Goal: Transaction & Acquisition: Purchase product/service

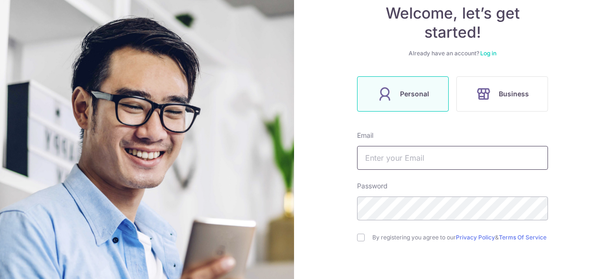
click at [376, 159] on input "text" at bounding box center [452, 158] width 191 height 24
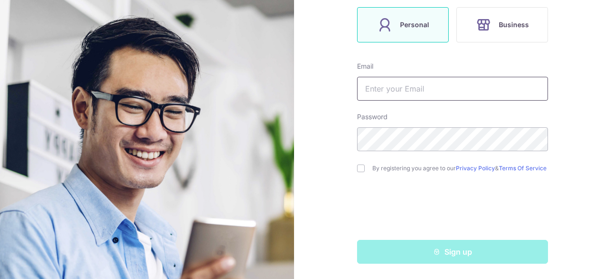
scroll to position [167, 0]
click at [404, 91] on input "text" at bounding box center [452, 89] width 191 height 24
type input "[PERSON_NAME][EMAIL_ADDRESS][DOMAIN_NAME]"
click at [353, 143] on div "Welcome, let’s get started! Already have an account? Log in Personal Business E…" at bounding box center [452, 139] width 317 height 279
click at [360, 171] on div "By registering you agree to our Privacy Policy & Terms Of Service" at bounding box center [452, 168] width 191 height 11
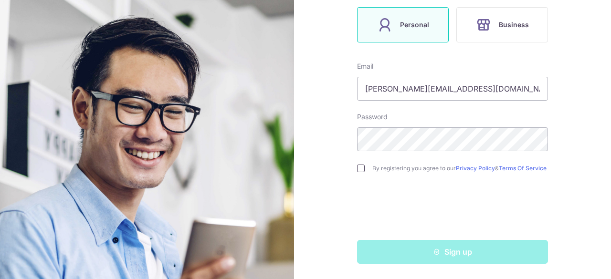
click at [360, 168] on input "checkbox" at bounding box center [361, 169] width 8 height 8
checkbox input "true"
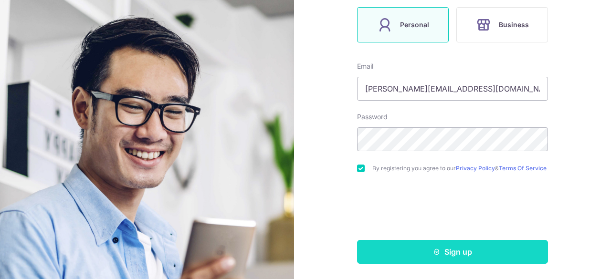
click at [484, 253] on button "Sign up" at bounding box center [452, 252] width 191 height 24
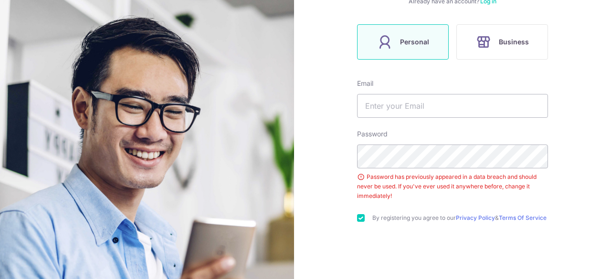
scroll to position [104, 0]
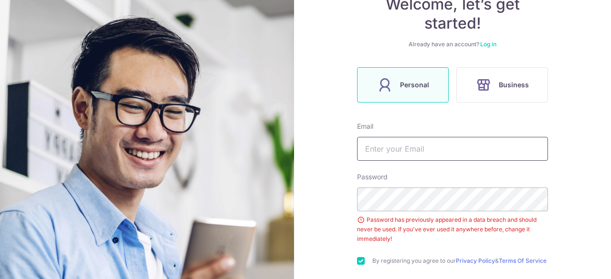
click at [455, 150] on input "text" at bounding box center [452, 149] width 191 height 24
type input "[PERSON_NAME][EMAIL_ADDRESS][DOMAIN_NAME]"
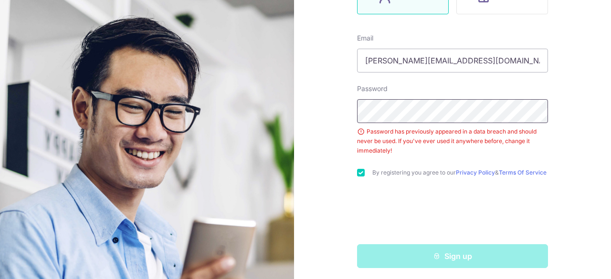
scroll to position [200, 0]
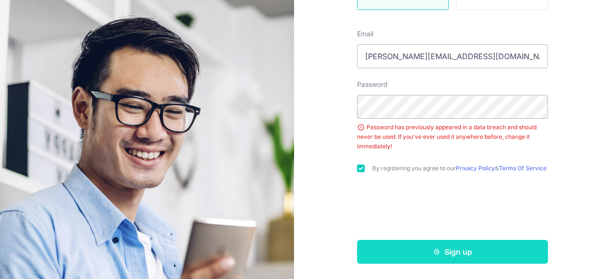
click at [448, 249] on button "Sign up" at bounding box center [452, 252] width 191 height 24
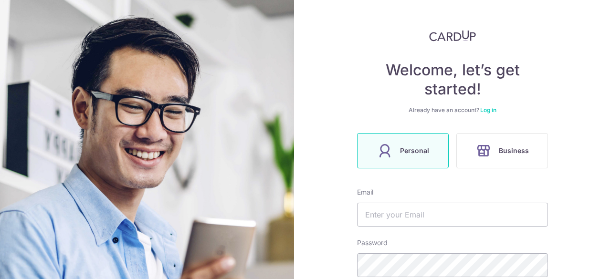
scroll to position [191, 0]
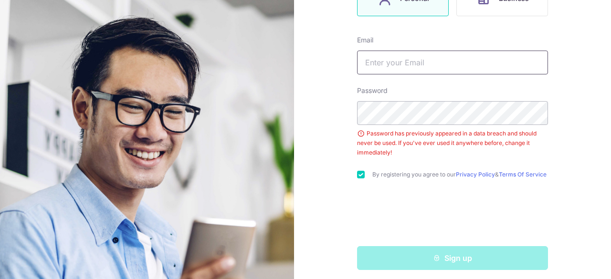
click at [463, 54] on input "text" at bounding box center [452, 63] width 191 height 24
type input "[PERSON_NAME][EMAIL_ADDRESS][DOMAIN_NAME]"
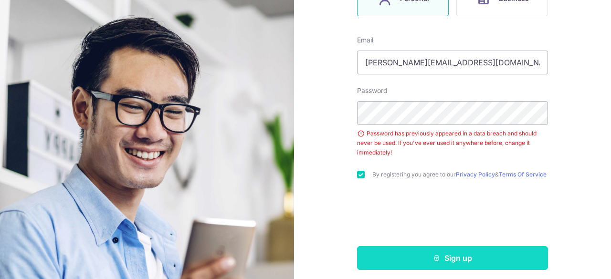
click at [440, 258] on button "Sign up" at bounding box center [452, 258] width 191 height 24
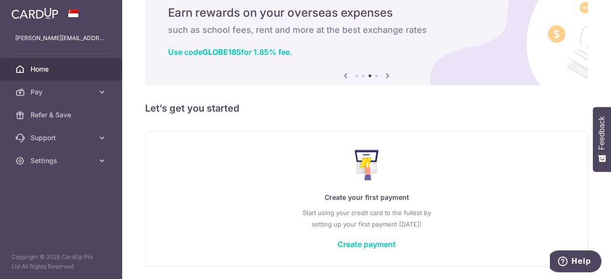
scroll to position [69, 0]
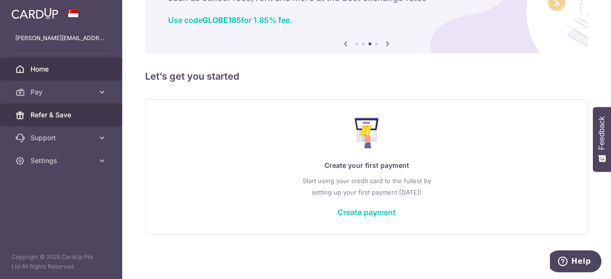
click at [55, 119] on span "Refer & Save" at bounding box center [62, 115] width 63 height 10
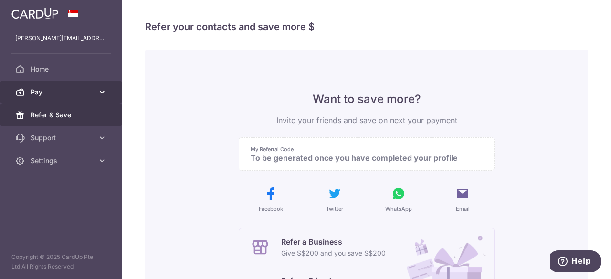
click at [62, 94] on span "Pay" at bounding box center [62, 92] width 63 height 10
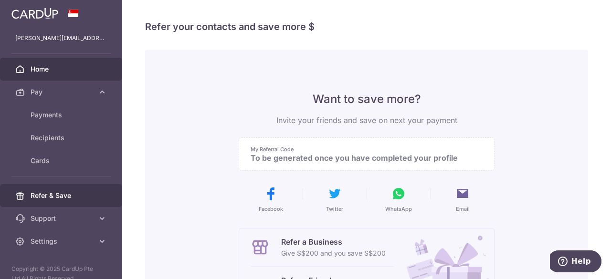
click at [65, 70] on span "Home" at bounding box center [62, 69] width 63 height 10
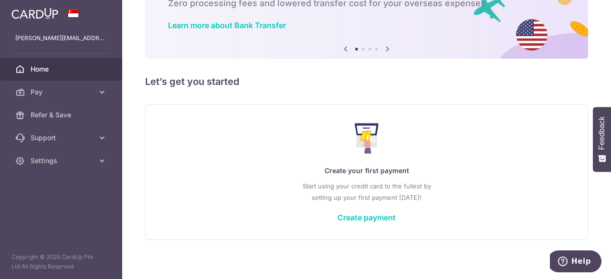
scroll to position [69, 0]
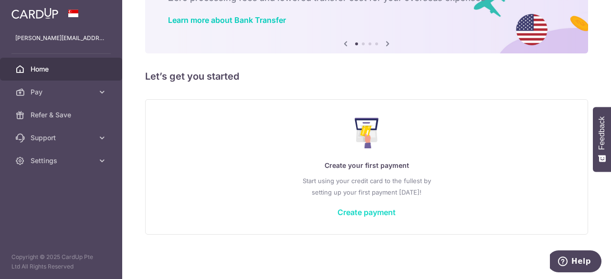
click at [366, 208] on link "Create payment" at bounding box center [366, 213] width 58 height 10
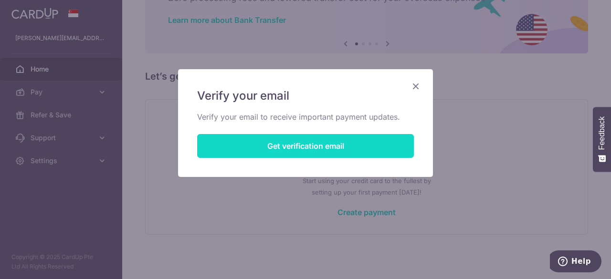
click at [360, 147] on button "Get verification email" at bounding box center [305, 146] width 217 height 24
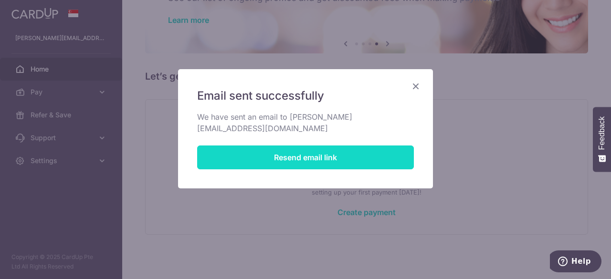
click at [297, 152] on button "Resend email link" at bounding box center [305, 157] width 217 height 24
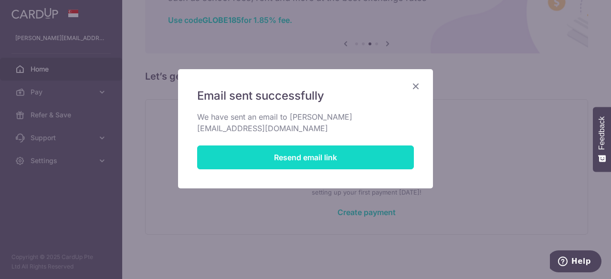
click at [357, 149] on button "Resend email link" at bounding box center [305, 157] width 217 height 24
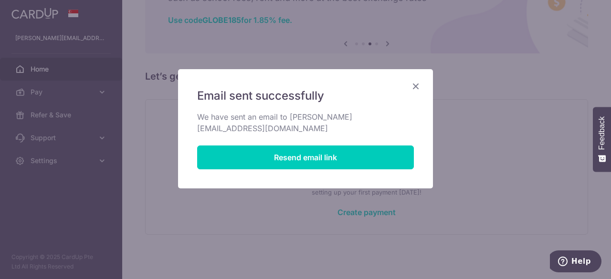
click at [414, 85] on icon "Close" at bounding box center [415, 86] width 11 height 12
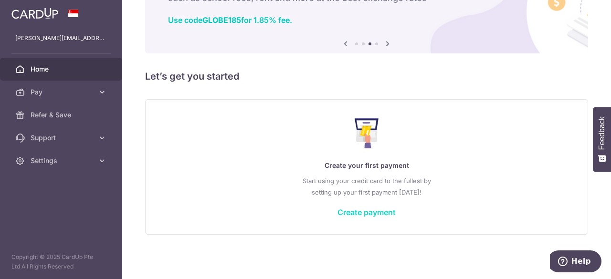
click at [367, 213] on link "Create payment" at bounding box center [366, 213] width 58 height 10
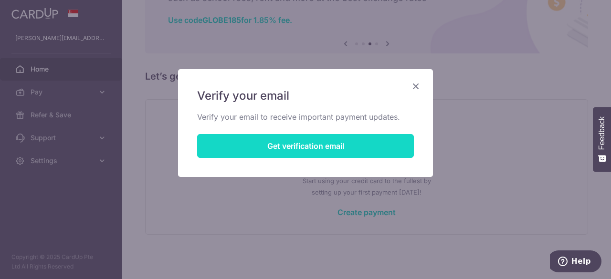
click at [321, 149] on button "Get verification email" at bounding box center [305, 146] width 217 height 24
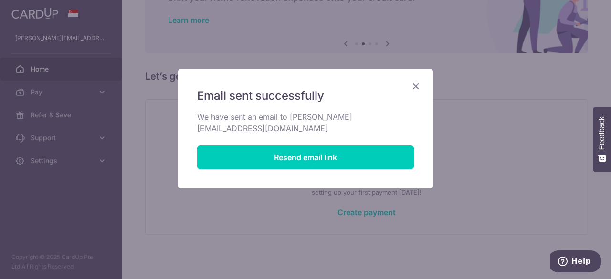
click at [421, 84] on div "Email sent successfully We have sent an email to kimberly.wee@hotmail.com Resen…" at bounding box center [305, 128] width 255 height 119
click at [416, 86] on icon "Close" at bounding box center [415, 86] width 11 height 12
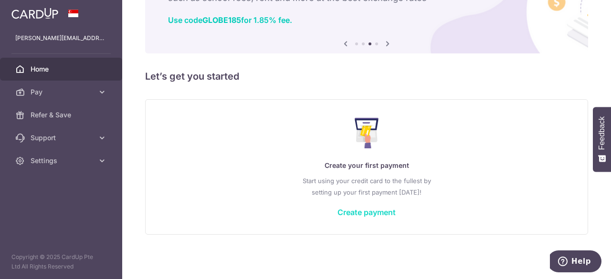
click at [363, 208] on link "Create payment" at bounding box center [366, 213] width 58 height 10
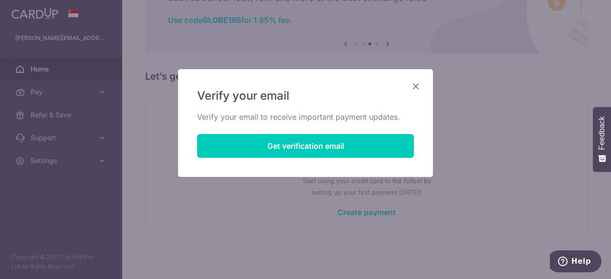
click at [415, 87] on icon "Close" at bounding box center [415, 86] width 11 height 12
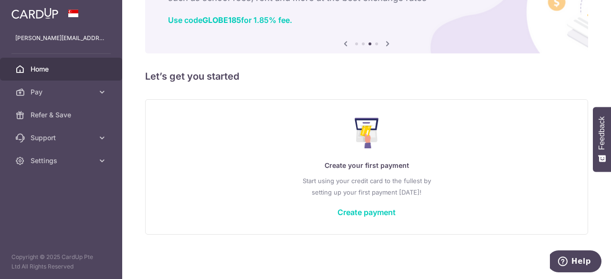
click at [43, 65] on span "Home" at bounding box center [62, 69] width 63 height 10
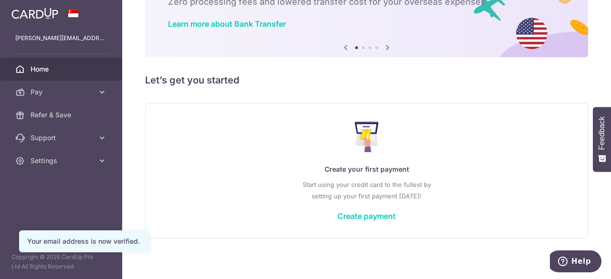
scroll to position [69, 0]
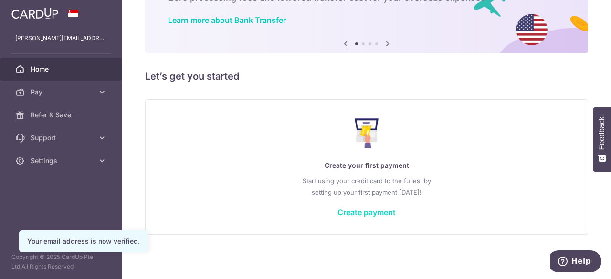
click at [366, 210] on link "Create payment" at bounding box center [366, 213] width 58 height 10
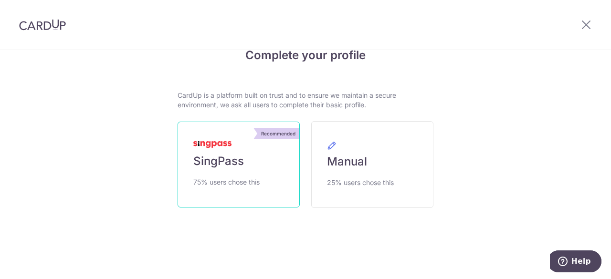
click at [239, 171] on link "Recommended SingPass 75% users chose this" at bounding box center [238, 165] width 122 height 86
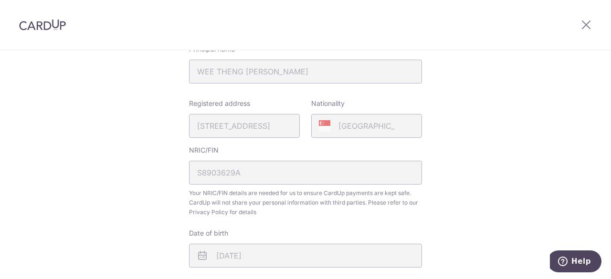
scroll to position [334, 0]
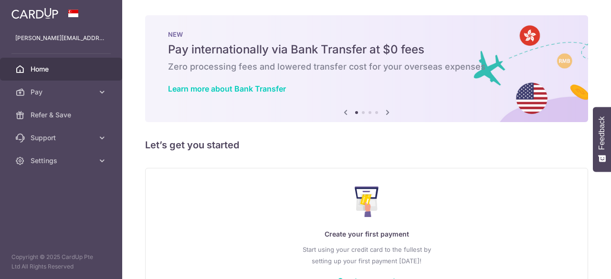
click at [365, 244] on p "Start using your credit card to the fullest by setting up your first payment [D…" at bounding box center [367, 255] width 404 height 23
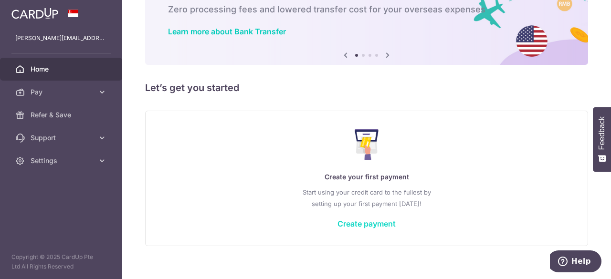
click at [356, 221] on link "Create payment" at bounding box center [366, 224] width 58 height 10
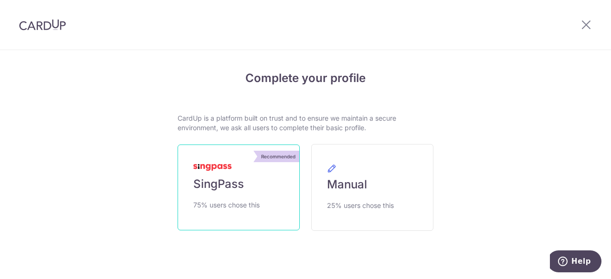
click at [240, 184] on span "SingPass" at bounding box center [218, 183] width 51 height 15
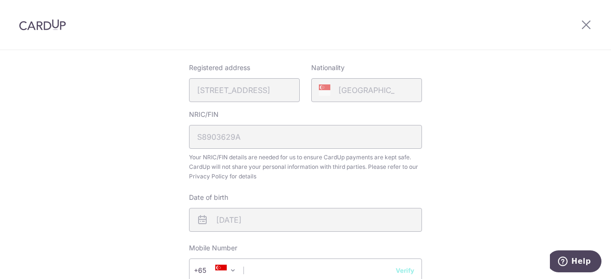
scroll to position [286, 0]
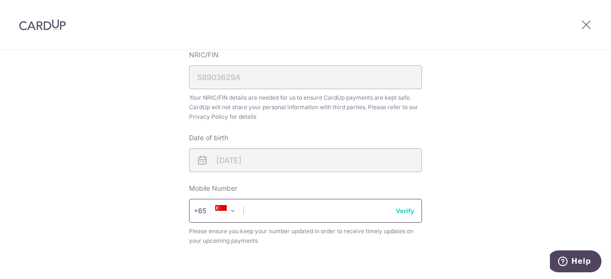
click at [261, 217] on input "text" at bounding box center [305, 211] width 233 height 24
click at [263, 209] on input "81827347" at bounding box center [305, 211] width 233 height 24
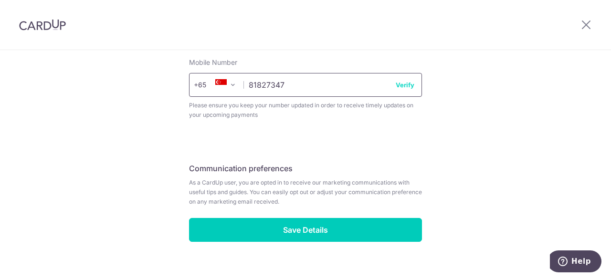
scroll to position [427, 0]
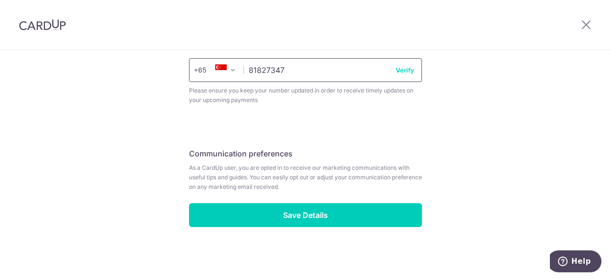
type input "81827347"
click at [401, 74] on button "Verify" at bounding box center [404, 70] width 19 height 10
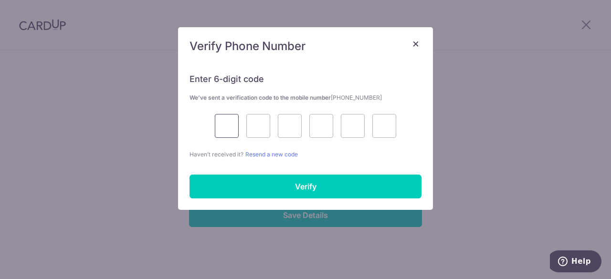
click at [226, 132] on input "text" at bounding box center [227, 126] width 24 height 24
type input "4"
type input "1"
type input "8"
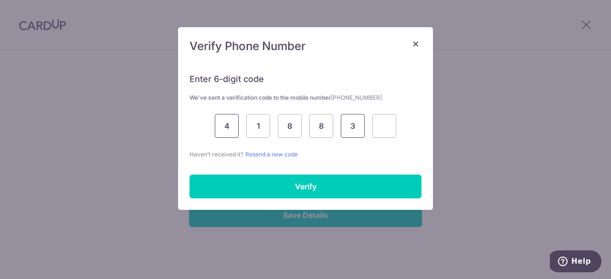
type input "3"
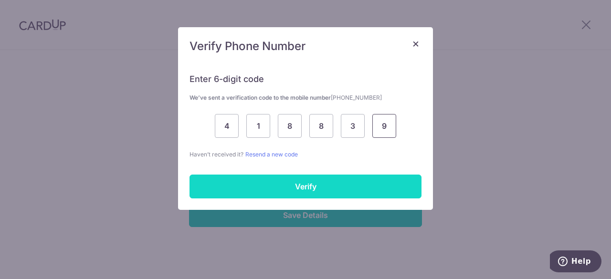
type input "9"
click at [318, 180] on input "Verify" at bounding box center [305, 187] width 232 height 24
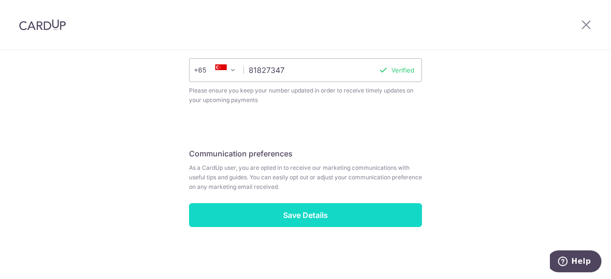
click at [327, 212] on input "Save Details" at bounding box center [305, 215] width 233 height 24
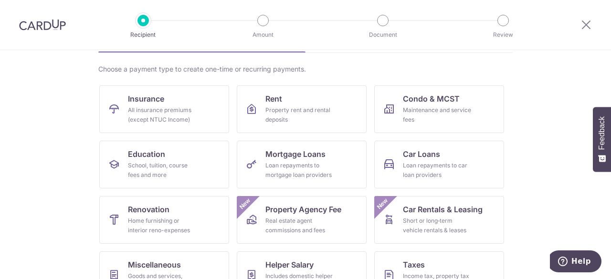
scroll to position [52, 0]
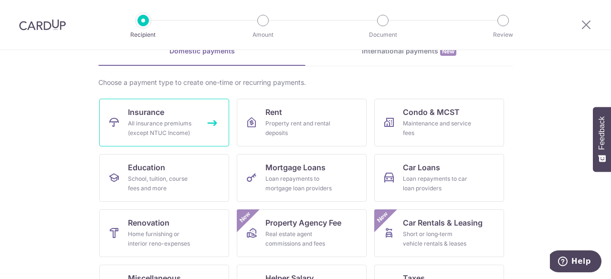
click at [187, 124] on div "All insurance premiums (except NTUC Income)" at bounding box center [162, 128] width 69 height 19
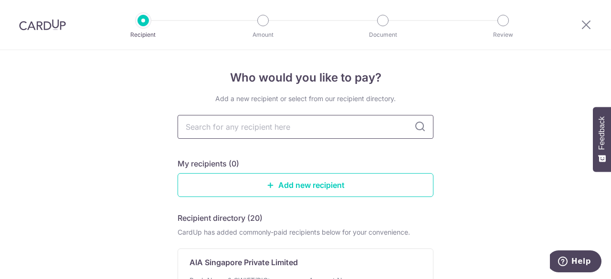
click at [271, 120] on input "text" at bounding box center [305, 127] width 256 height 24
click at [276, 125] on input "text" at bounding box center [305, 127] width 256 height 24
type input "sing"
click at [309, 127] on input "sing" at bounding box center [305, 127] width 256 height 24
type input "s"
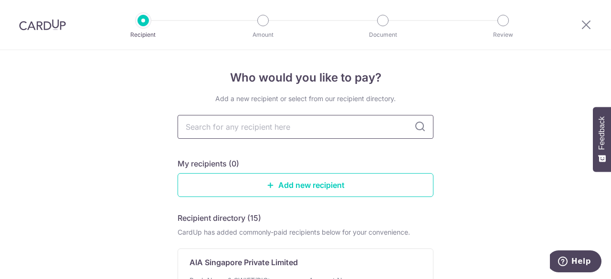
click at [424, 126] on input "text" at bounding box center [305, 127] width 256 height 24
click at [415, 125] on icon at bounding box center [419, 126] width 11 height 11
click at [417, 128] on icon at bounding box center [419, 126] width 11 height 11
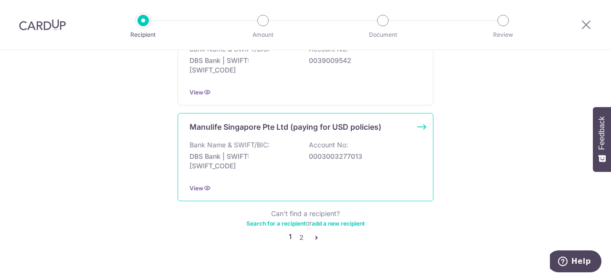
scroll to position [1018, 0]
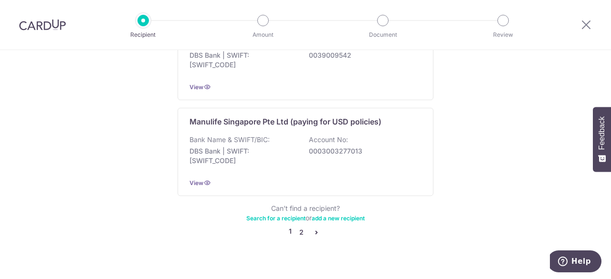
click at [296, 227] on link "2" at bounding box center [300, 232] width 11 height 11
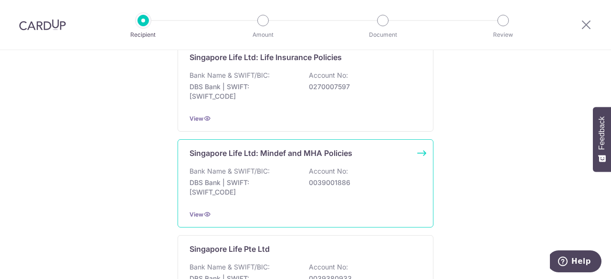
scroll to position [429, 0]
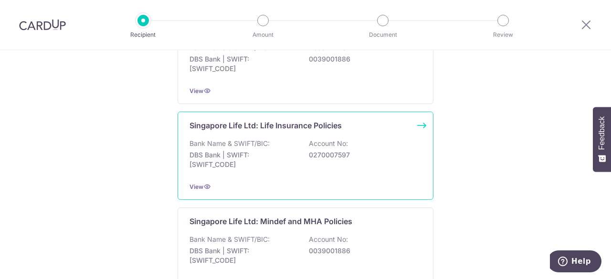
click at [197, 182] on div "View" at bounding box center [305, 187] width 232 height 10
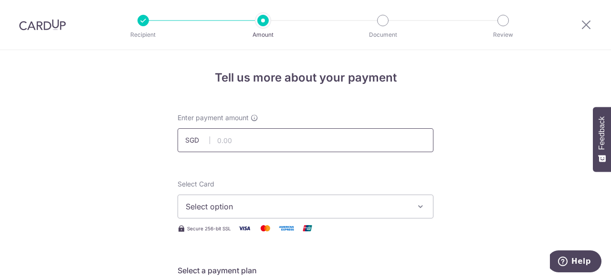
click at [243, 145] on input "text" at bounding box center [305, 140] width 256 height 24
type input "46,108.80"
click at [247, 208] on span "Select option" at bounding box center [297, 206] width 222 height 11
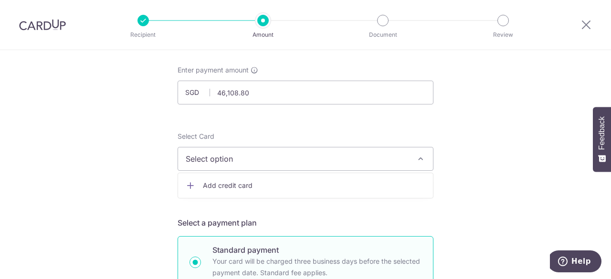
click at [283, 183] on span "Add credit card" at bounding box center [314, 186] width 222 height 10
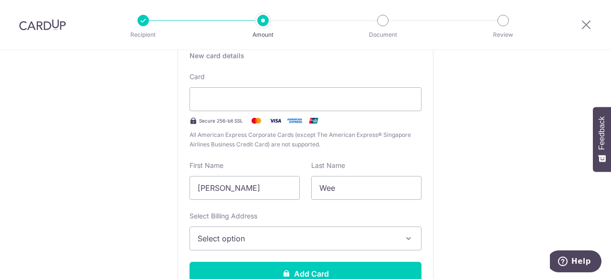
scroll to position [286, 0]
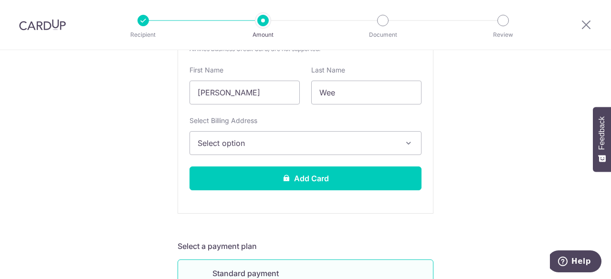
click at [288, 147] on span "Select option" at bounding box center [296, 142] width 198 height 11
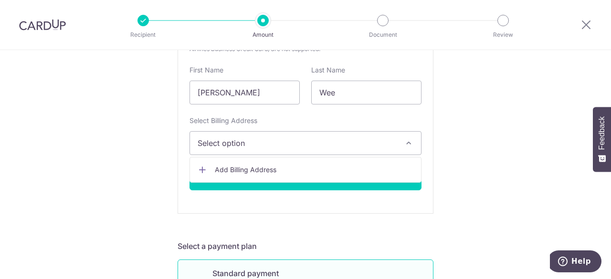
click at [319, 147] on span "Select option" at bounding box center [296, 142] width 198 height 11
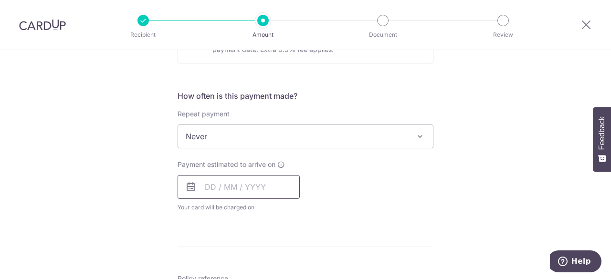
scroll to position [620, 0]
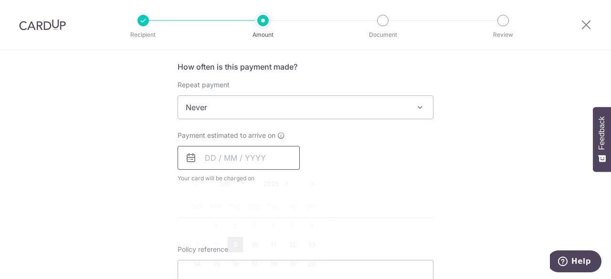
click at [252, 163] on input "text" at bounding box center [238, 158] width 122 height 24
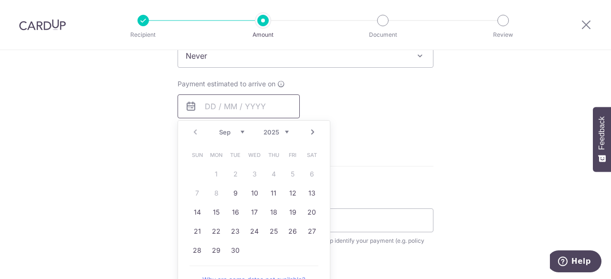
scroll to position [716, 0]
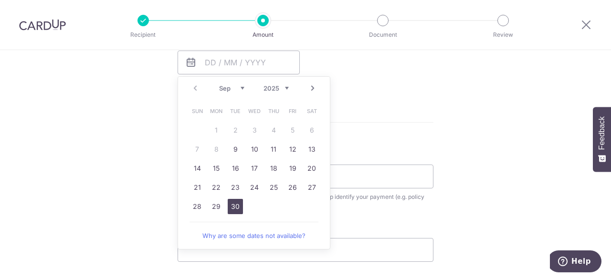
click at [232, 205] on link "30" at bounding box center [235, 206] width 15 height 15
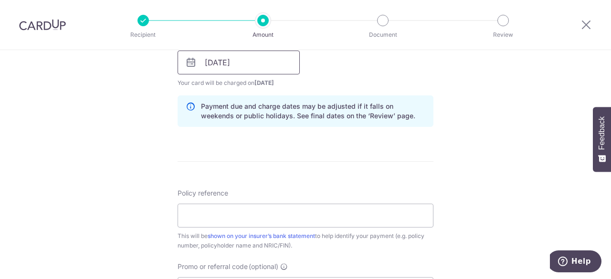
click at [224, 63] on input "[DATE]" at bounding box center [238, 63] width 122 height 24
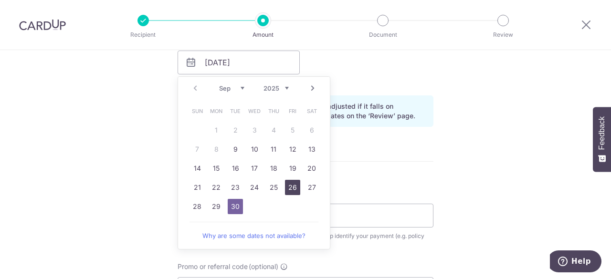
click at [288, 185] on link "26" at bounding box center [292, 187] width 15 height 15
type input "[DATE]"
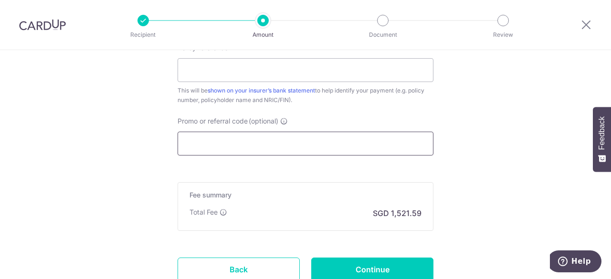
scroll to position [932, 0]
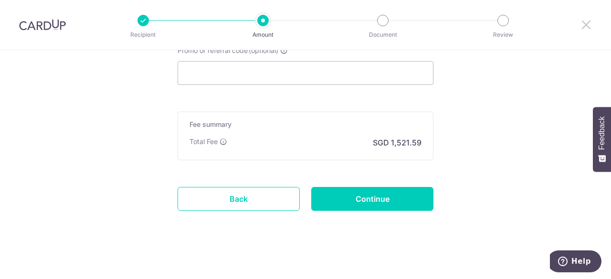
click at [585, 21] on icon at bounding box center [585, 25] width 11 height 12
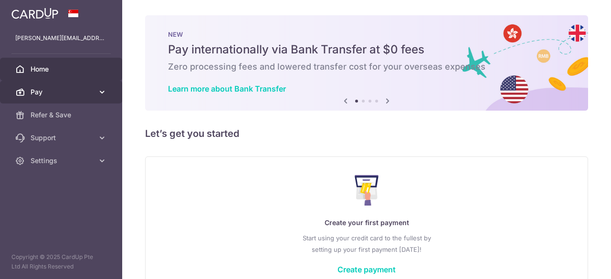
click at [39, 91] on span "Pay" at bounding box center [62, 92] width 63 height 10
